Goal: Task Accomplishment & Management: Manage account settings

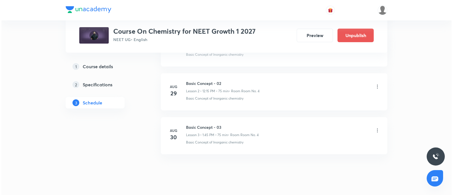
scroll to position [379, 0]
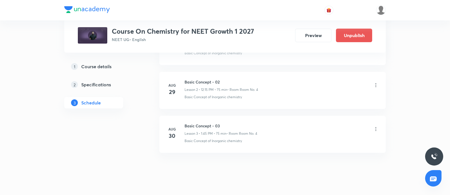
click at [375, 128] on icon at bounding box center [375, 129] width 1 height 4
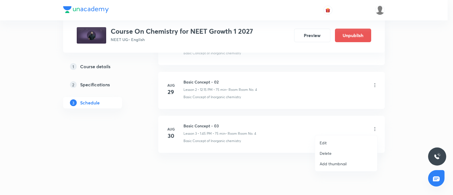
click at [330, 142] on li "Edit" at bounding box center [346, 143] width 62 height 10
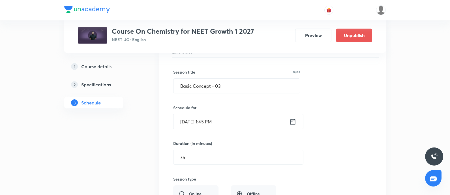
scroll to position [178, 0]
click at [240, 119] on input "[DATE] 1:45 PM" at bounding box center [231, 122] width 116 height 14
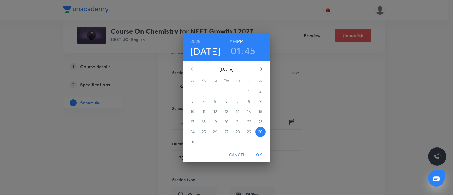
click at [232, 40] on h6 "AM" at bounding box center [232, 41] width 7 height 8
click at [238, 53] on h3 "01" at bounding box center [235, 51] width 10 height 12
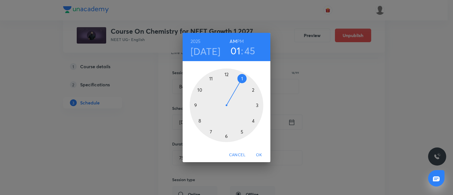
click at [226, 136] on div at bounding box center [227, 105] width 74 height 74
click at [196, 105] on div at bounding box center [227, 105] width 74 height 74
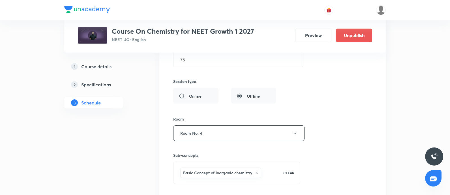
scroll to position [347, 0]
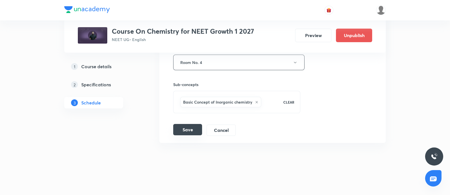
click at [194, 131] on button "Save" at bounding box center [187, 129] width 29 height 11
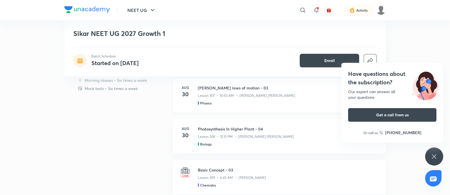
scroll to position [213, 0]
